Goal: Find specific page/section: Find specific page/section

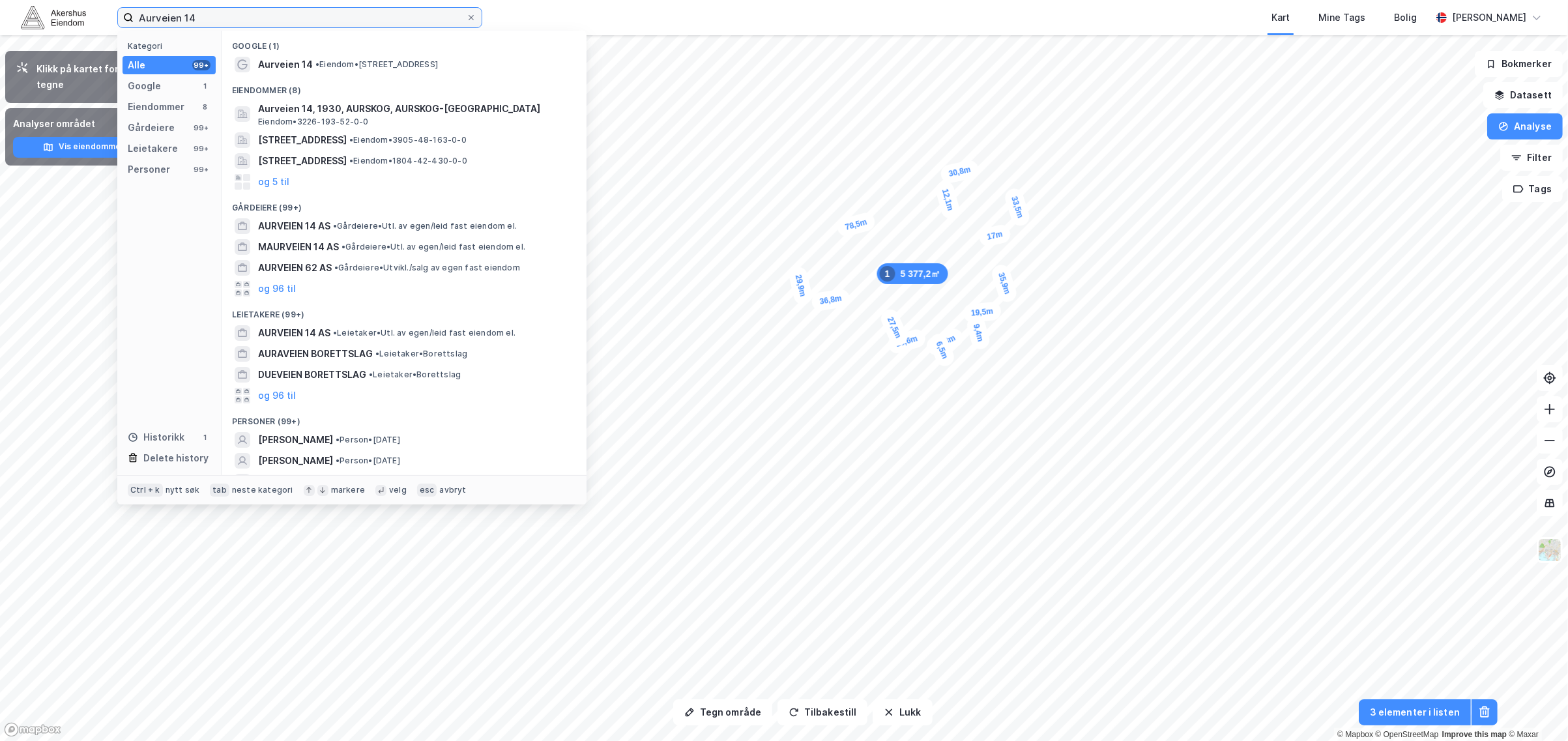
drag, startPoint x: 206, startPoint y: 16, endPoint x: 102, endPoint y: 20, distance: 104.1
click at [102, 20] on div "Aurveien 14 Kategori Alle 99+ Google 1 Eiendommer 8 Gårdeiere 99+ Leietakere 99…" at bounding box center [784, 17] width 1568 height 35
paste input "Setervegen 5, Langangen"
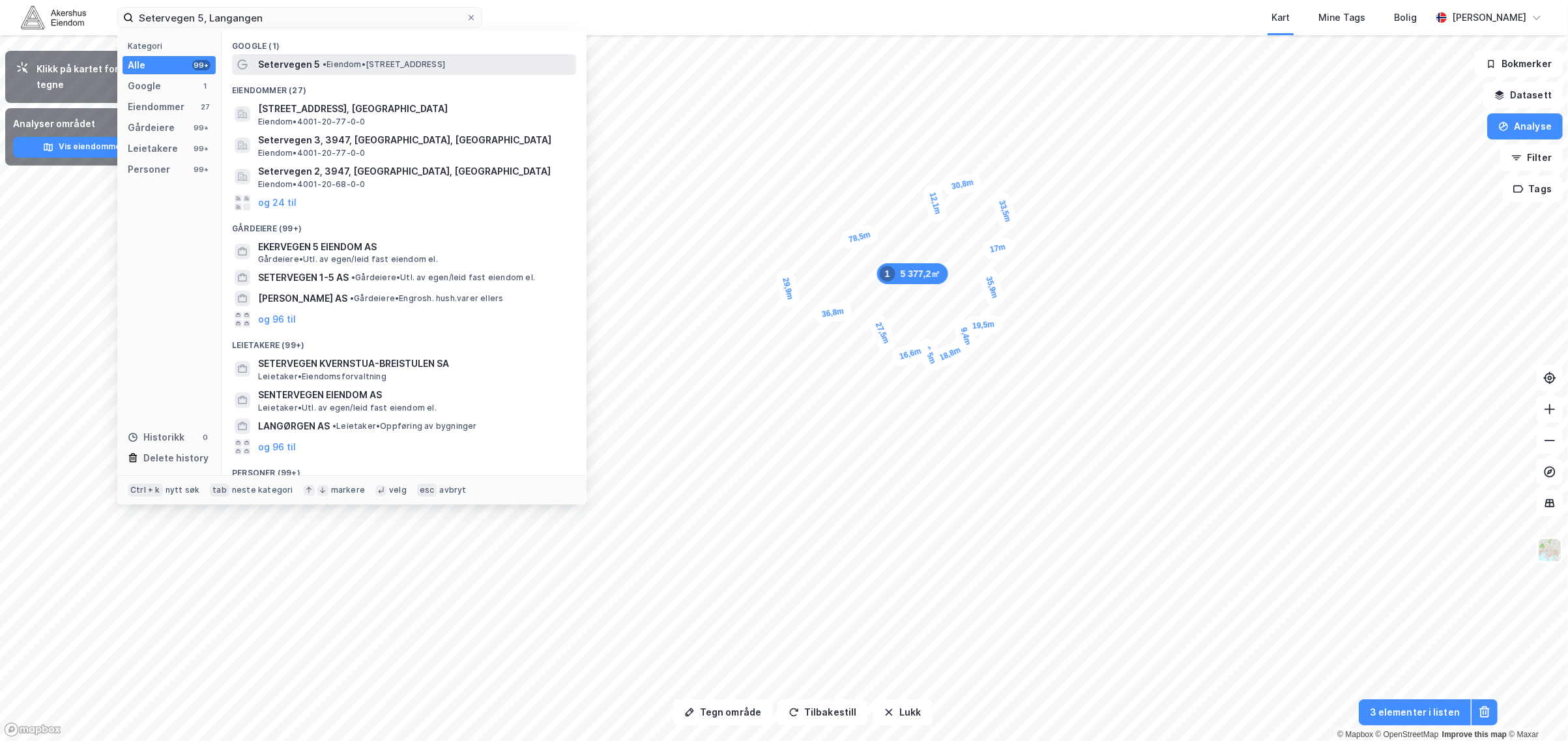
click at [293, 64] on span "Setervegen 5" at bounding box center [289, 64] width 62 height 16
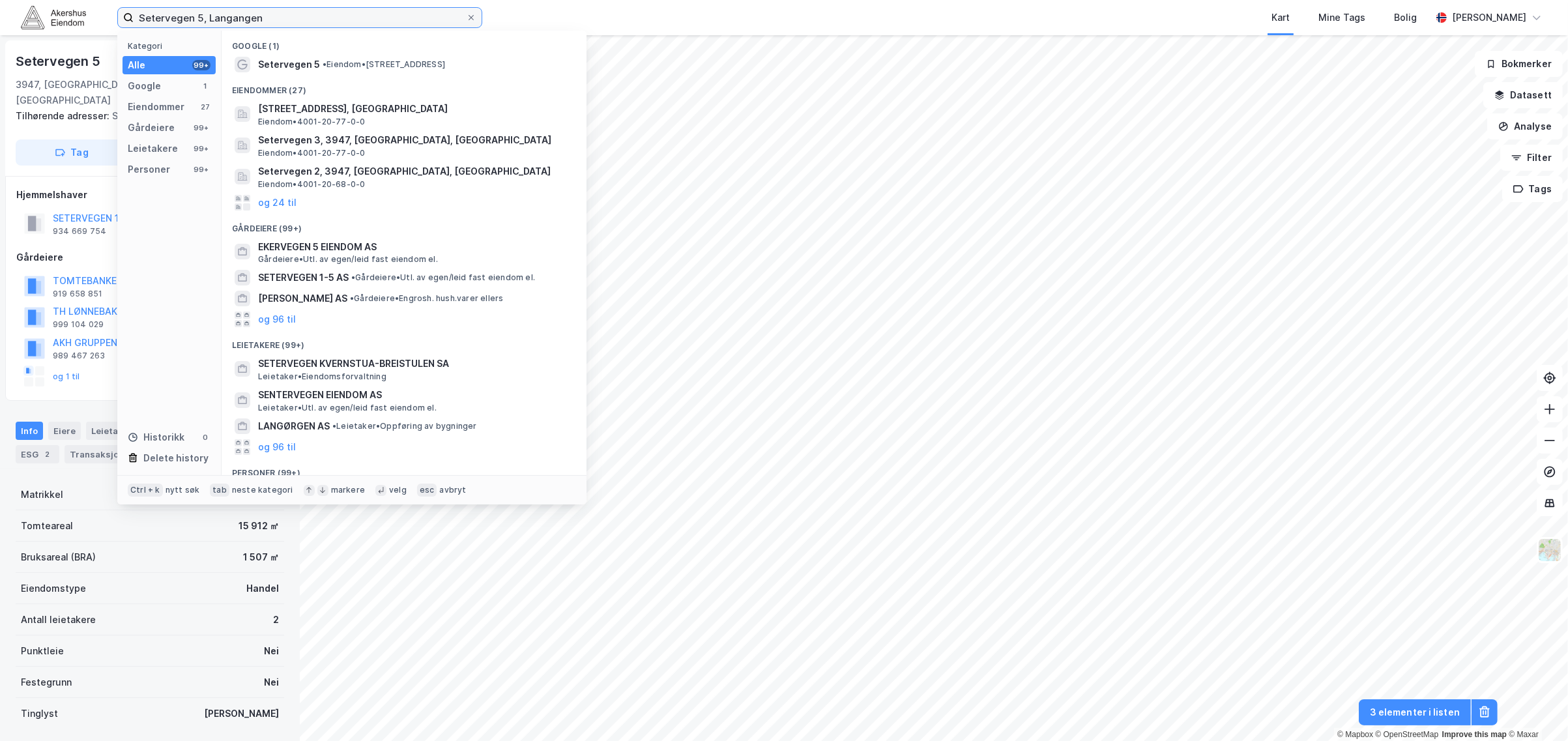
click at [195, 19] on input "Setervegen 5, Langangen" at bounding box center [300, 17] width 333 height 19
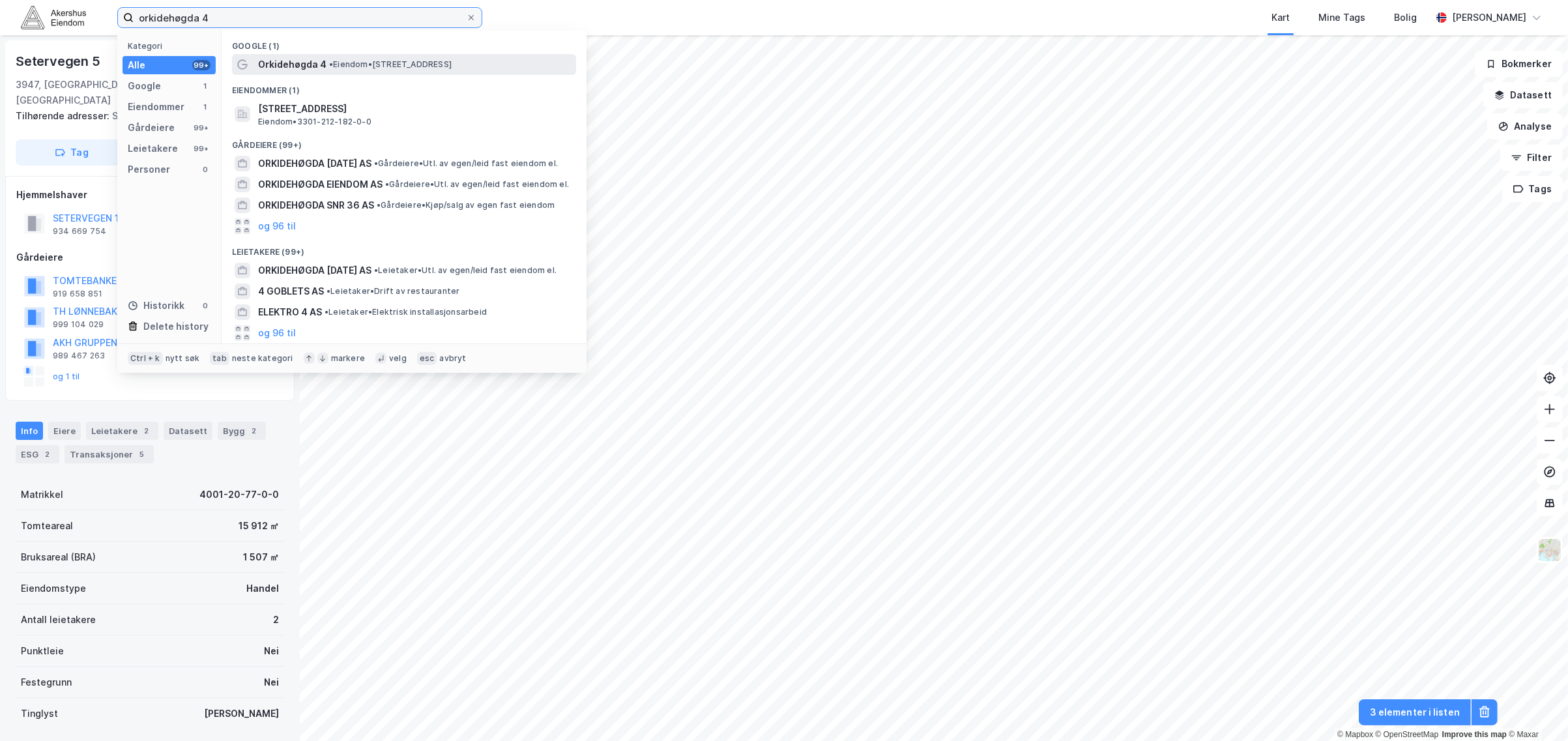
type input "orkidehøgda 4"
click at [292, 58] on span "Orkidehøgda 4" at bounding box center [292, 64] width 69 height 16
